Goal: Information Seeking & Learning: Learn about a topic

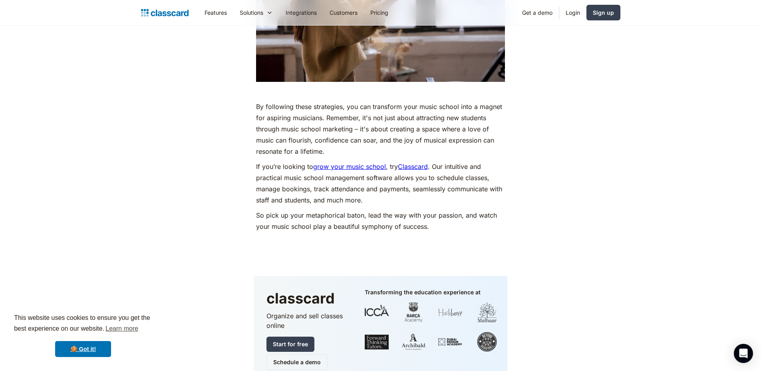
scroll to position [4156, 0]
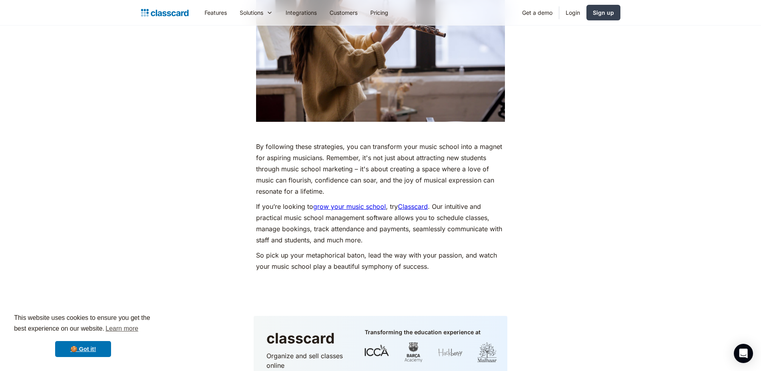
click at [414, 203] on link "Classcard" at bounding box center [413, 207] width 30 height 8
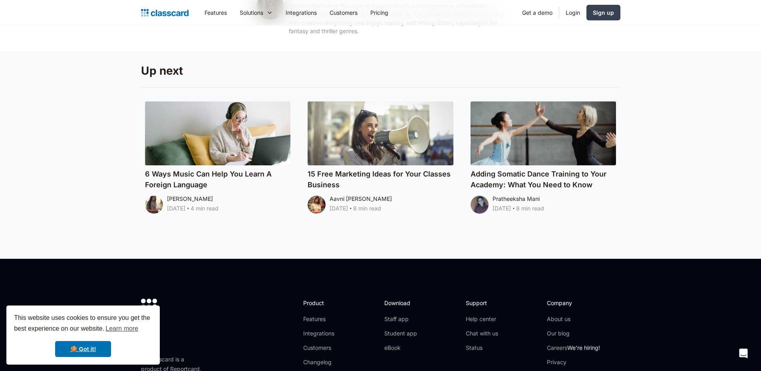
scroll to position [4675, 0]
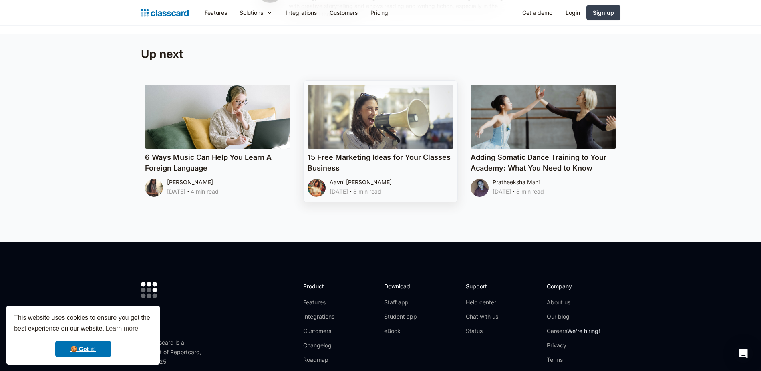
click at [357, 113] on div at bounding box center [381, 117] width 146 height 64
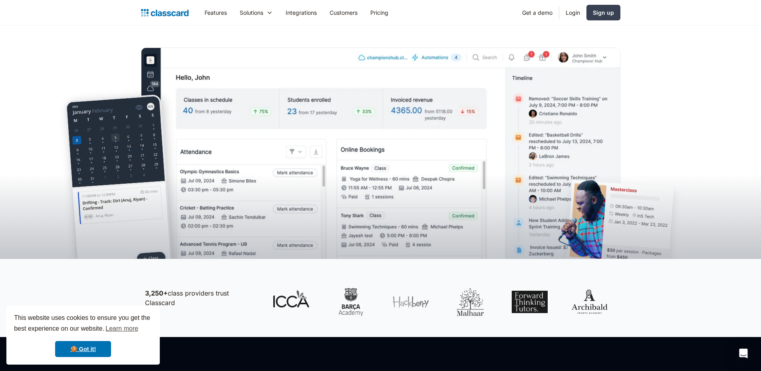
scroll to position [160, 0]
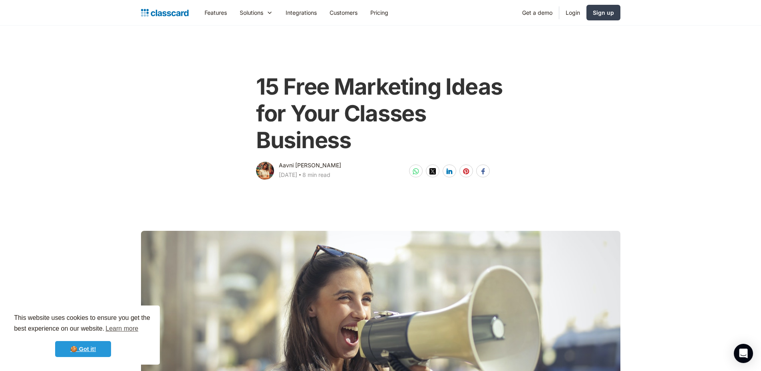
click at [97, 351] on link "🍪 Got it!" at bounding box center [83, 349] width 56 height 16
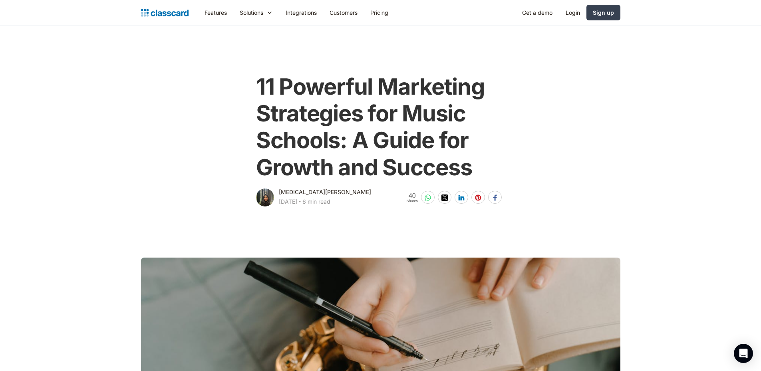
scroll to position [3765, 0]
